Goal: Complete application form

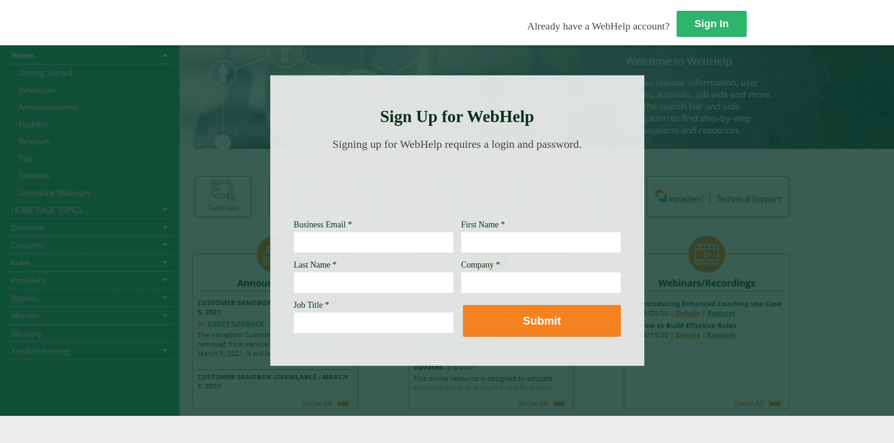
drag, startPoint x: 250, startPoint y: 241, endPoint x: 274, endPoint y: 246, distance: 24.9
click at [294, 243] on input "Business Email *" at bounding box center [374, 242] width 160 height 22
click at [461, 237] on input "First Name *" at bounding box center [541, 242] width 160 height 22
click at [301, 238] on input "Business Email *" at bounding box center [374, 242] width 160 height 22
type input "[PERSON_NAME][EMAIL_ADDRESS][PERSON_NAME][DOMAIN_NAME]"
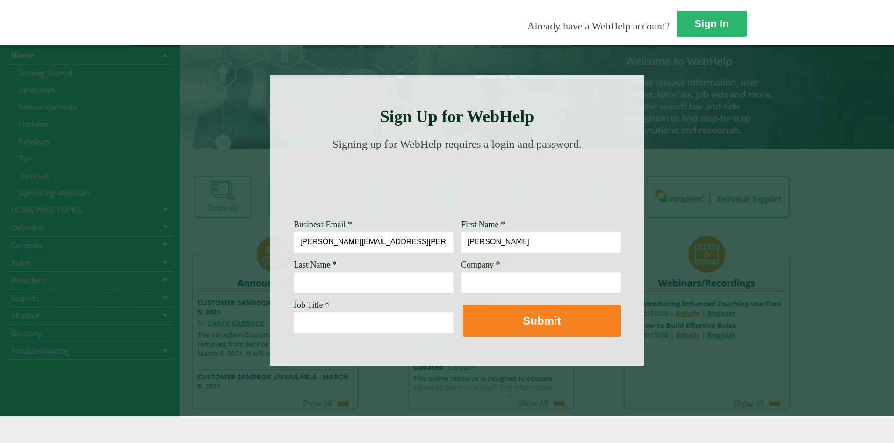
type input "[PERSON_NAME]"
type input "Wellsfargo"
type input "M"
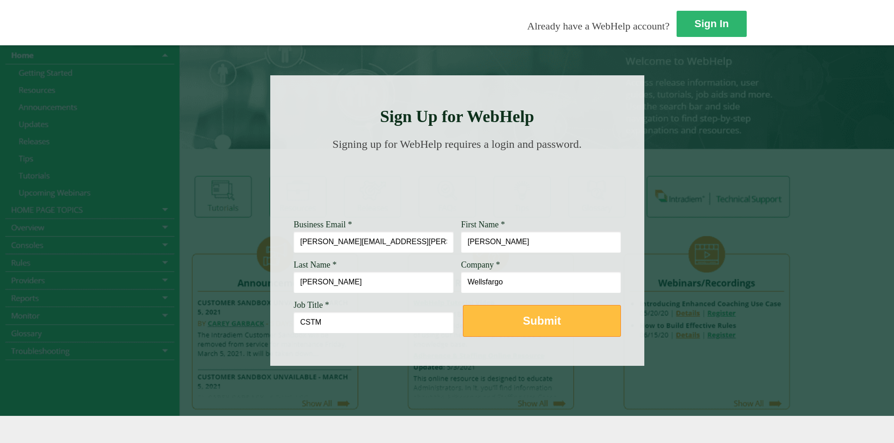
type input "CSTM"
click at [523, 320] on strong "Submit" at bounding box center [542, 320] width 38 height 13
